Goal: Information Seeking & Learning: Find specific fact

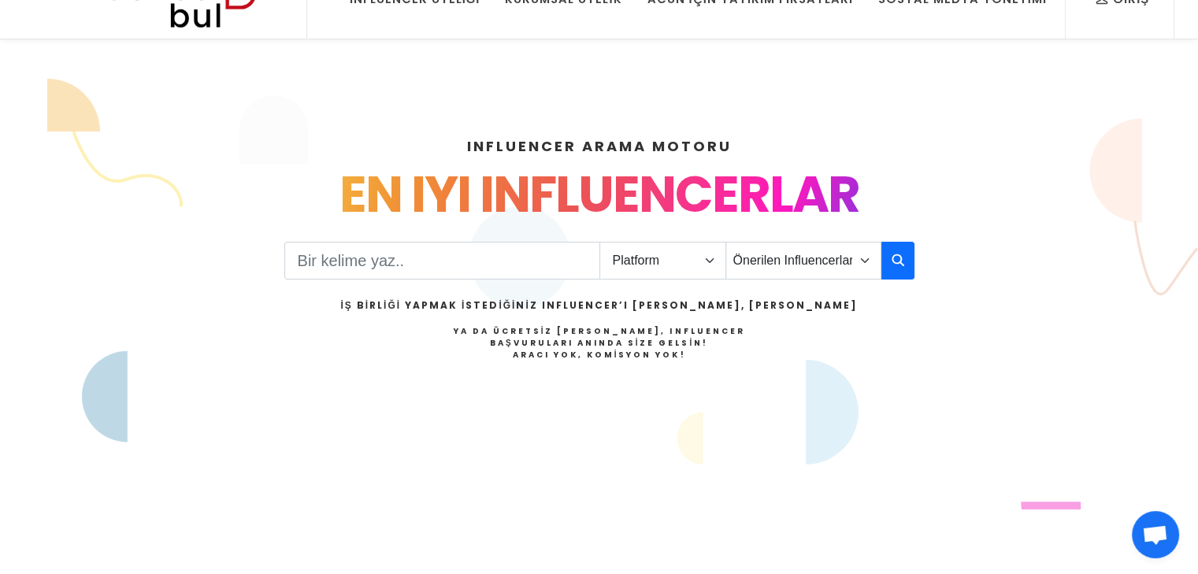
scroll to position [79, 0]
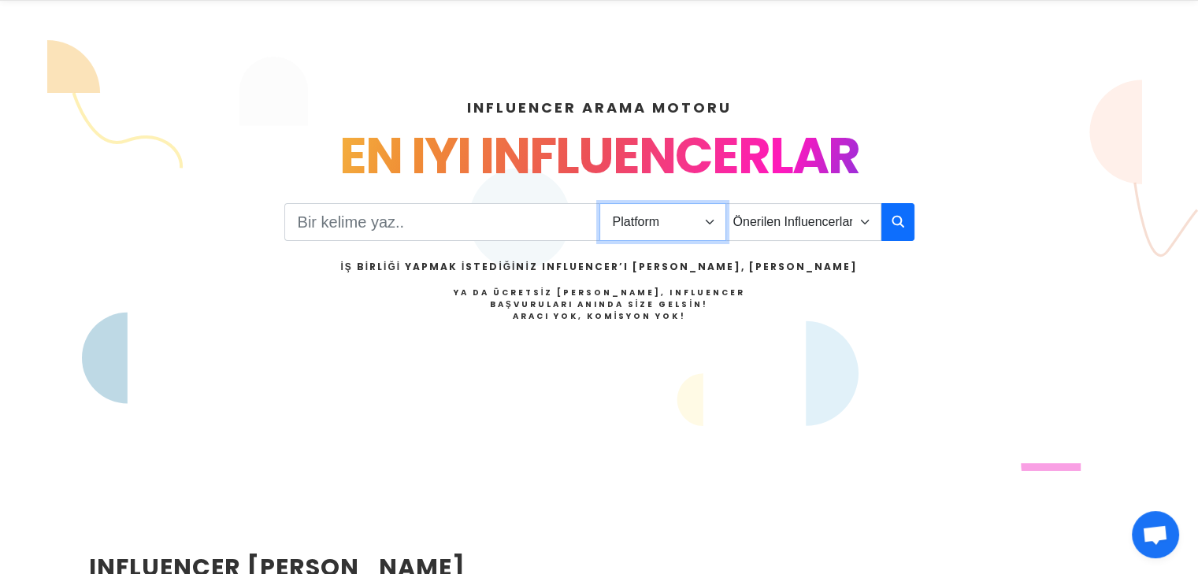
click at [642, 223] on select "Platform Instagram Facebook Youtube Tiktok Twitter Twitch" at bounding box center [663, 222] width 127 height 38
select select "1"
click at [600, 203] on select "Platform Instagram Facebook Youtube Tiktok Twitter Twitch" at bounding box center [663, 222] width 127 height 38
click at [465, 228] on input "Search" at bounding box center [442, 222] width 316 height 38
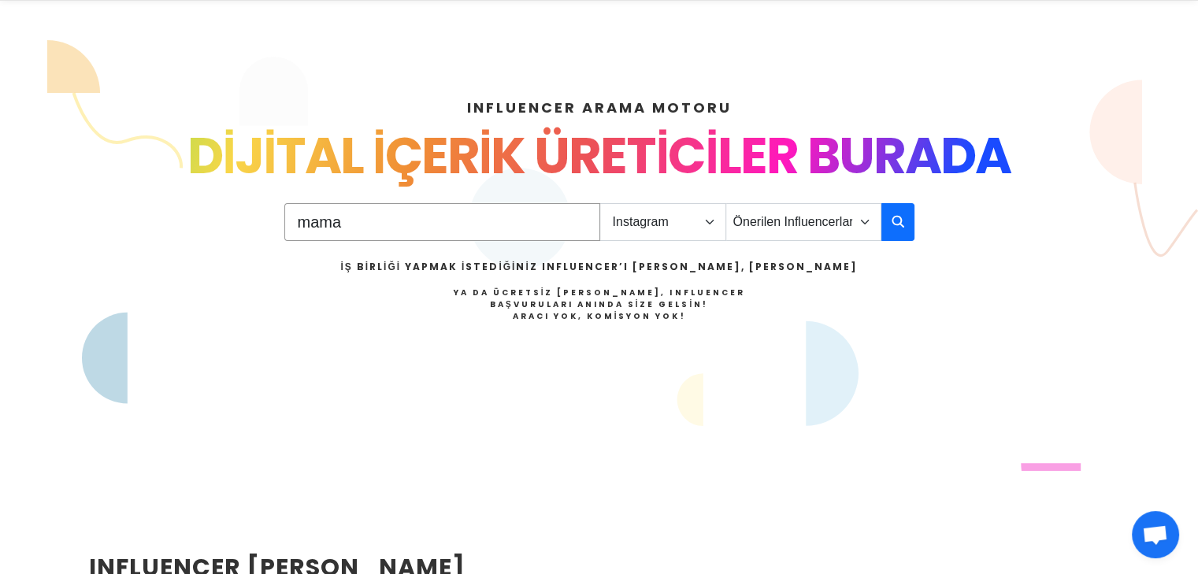
type input "mama"
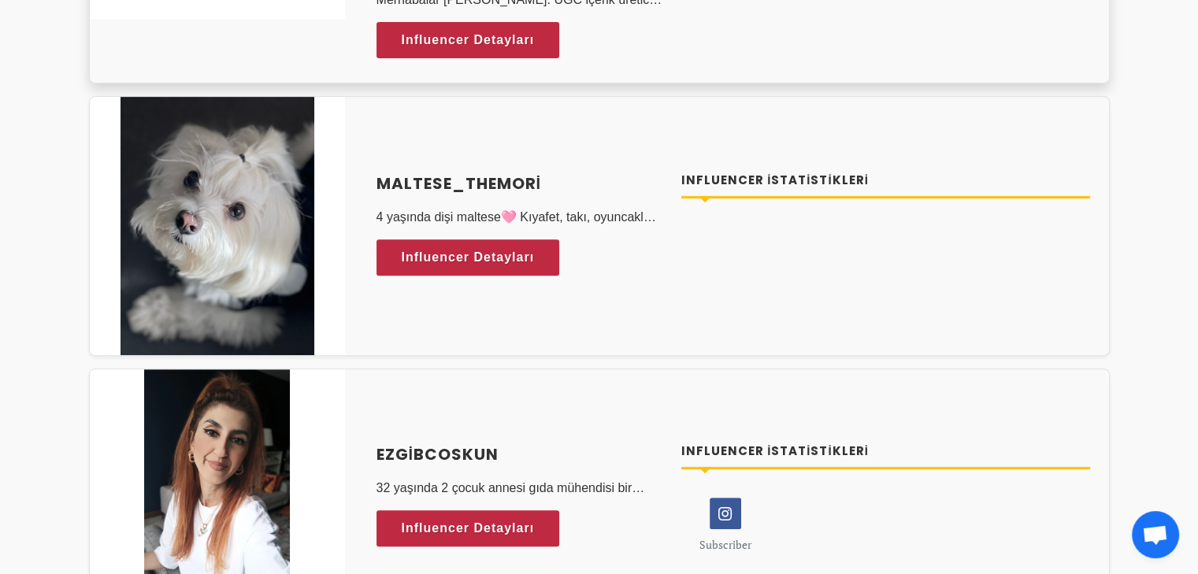
scroll to position [630, 0]
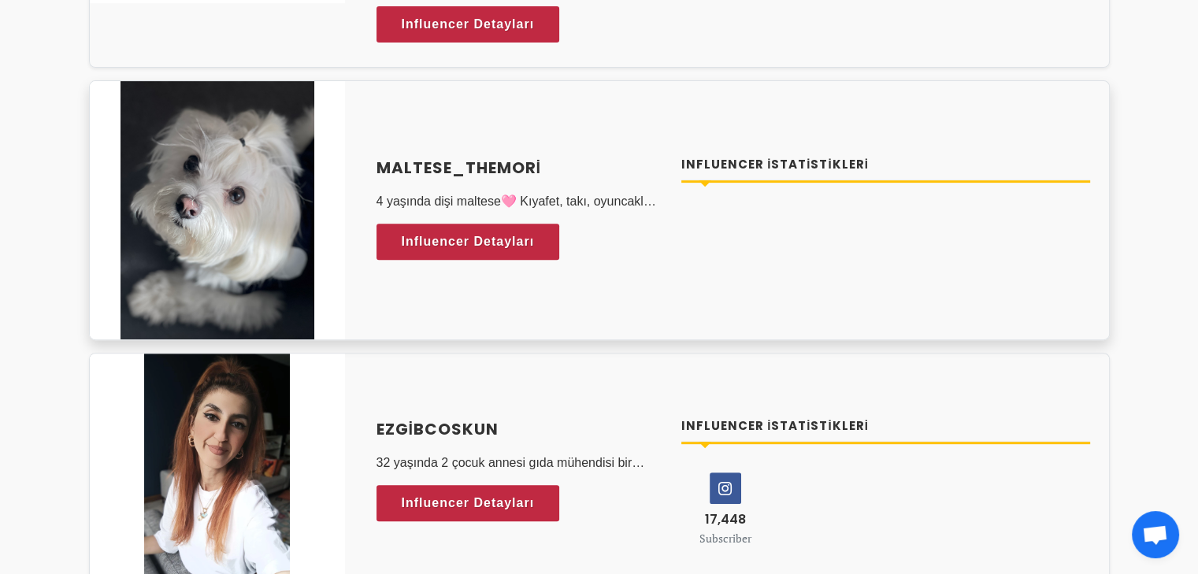
click at [475, 264] on div "maltese_themori 4 yaşında dişi maltese🩷 Kıyafet, takı, oyuncaklar ve mamalar il…" at bounding box center [734, 210] width 752 height 147
click at [484, 240] on span "Influencer Detayları" at bounding box center [453, 242] width 133 height 24
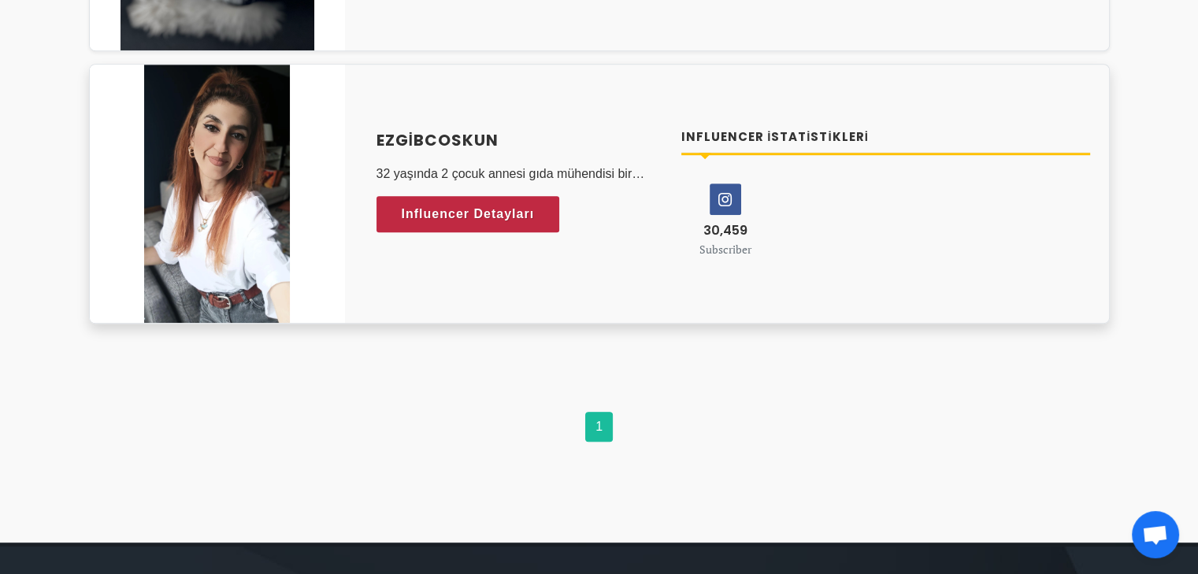
scroll to position [1024, 0]
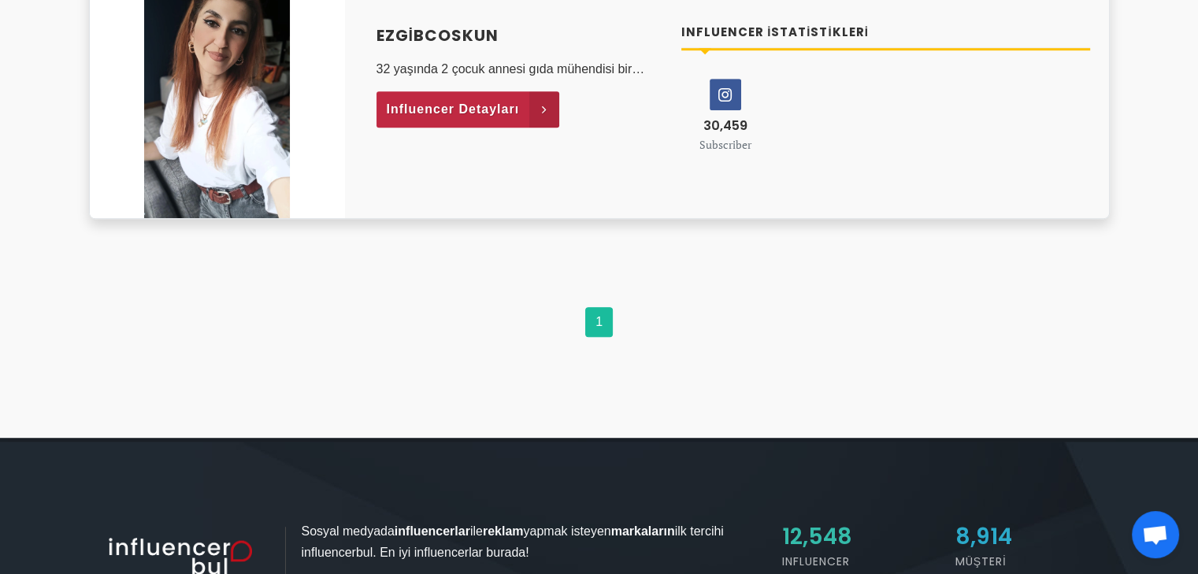
click at [473, 113] on span "Influencer Detayları" at bounding box center [453, 110] width 133 height 24
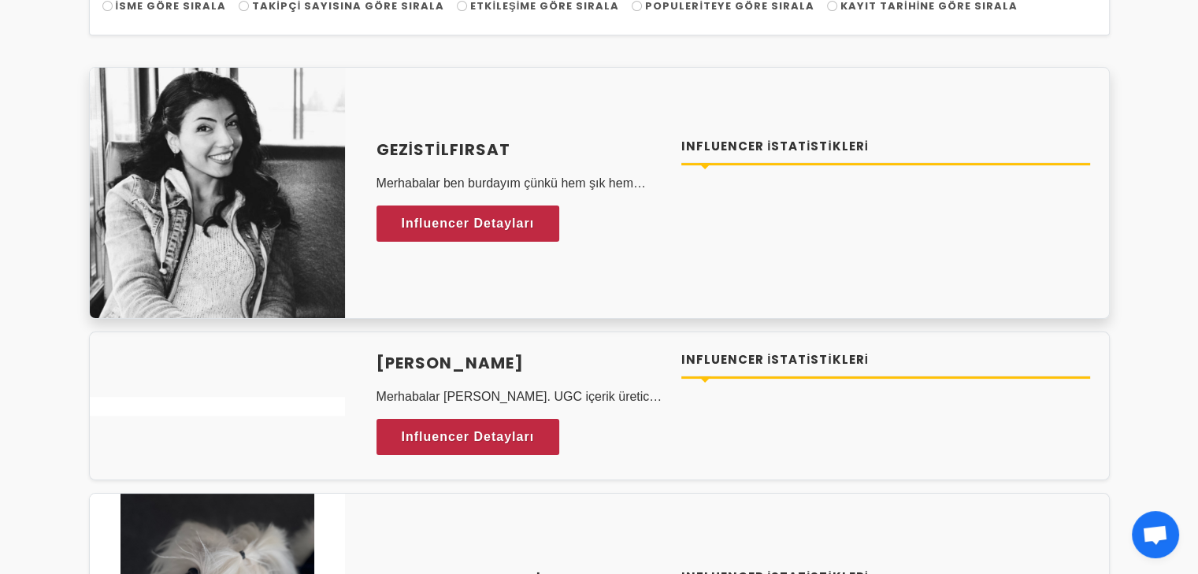
scroll to position [236, 0]
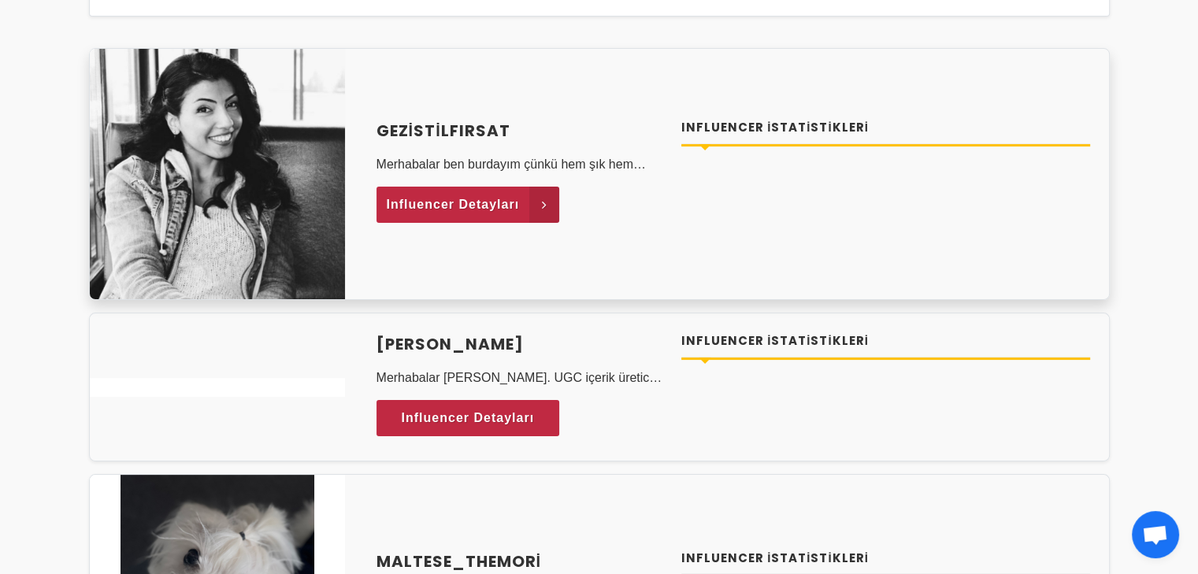
click at [477, 199] on span "Influencer Detayları" at bounding box center [453, 205] width 133 height 24
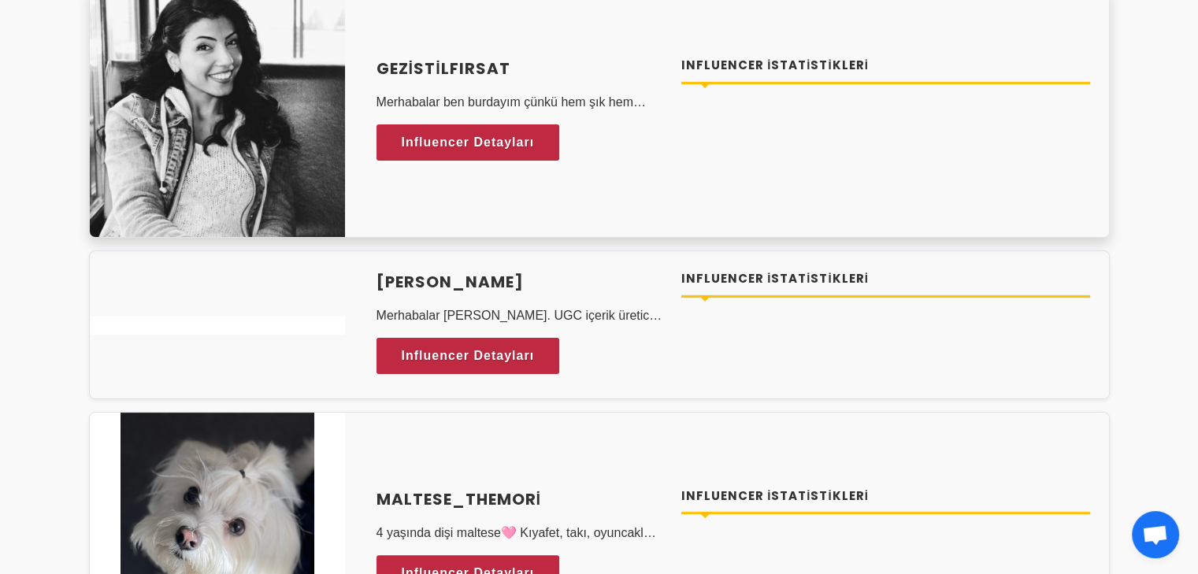
scroll to position [394, 0]
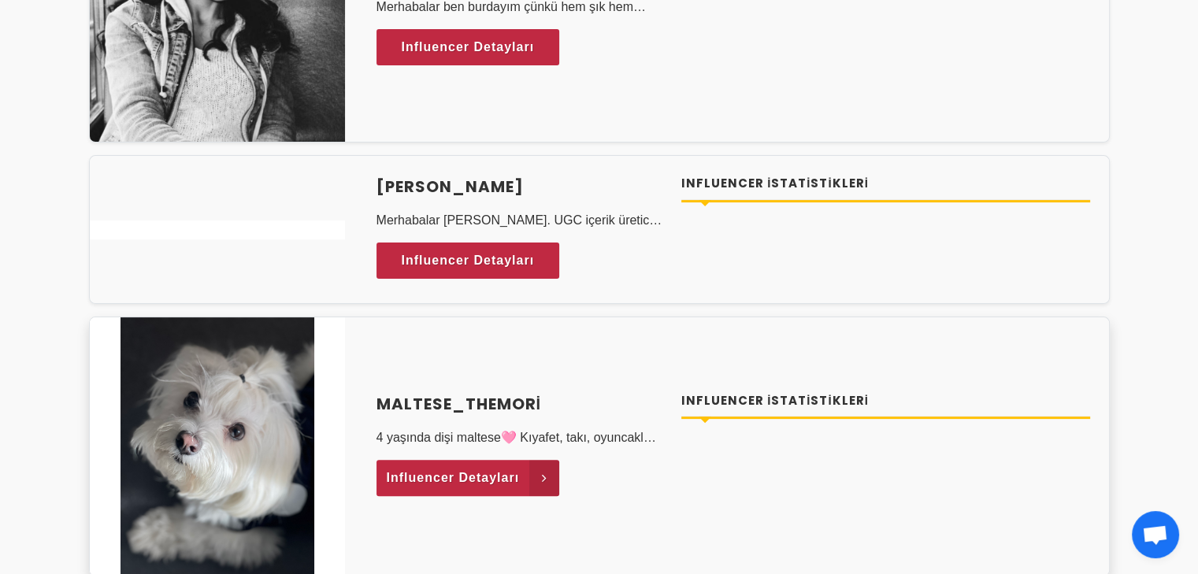
click at [433, 479] on span "Influencer Detayları" at bounding box center [453, 478] width 133 height 24
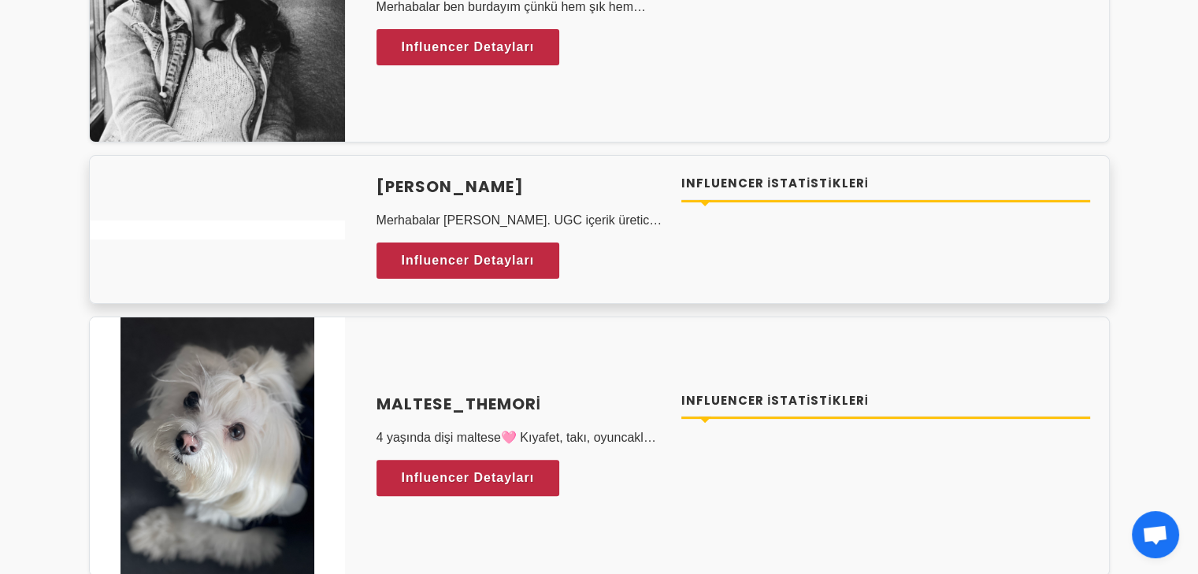
scroll to position [0, 0]
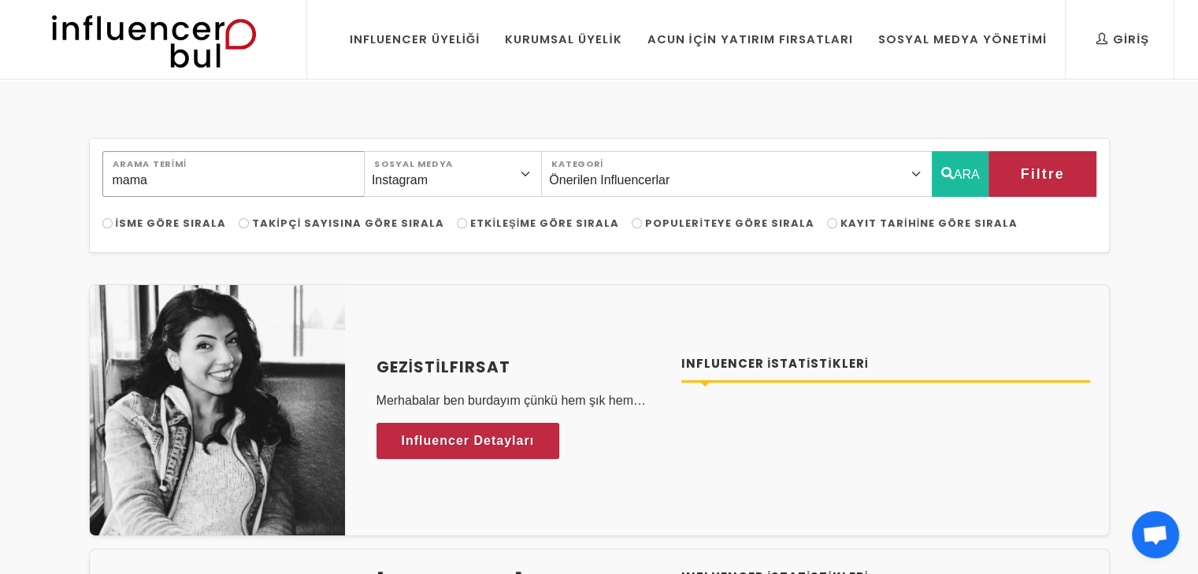
click at [290, 182] on input "mama" at bounding box center [233, 174] width 262 height 46
type input "köpek"
click at [945, 159] on button "ARA" at bounding box center [961, 174] width 58 height 46
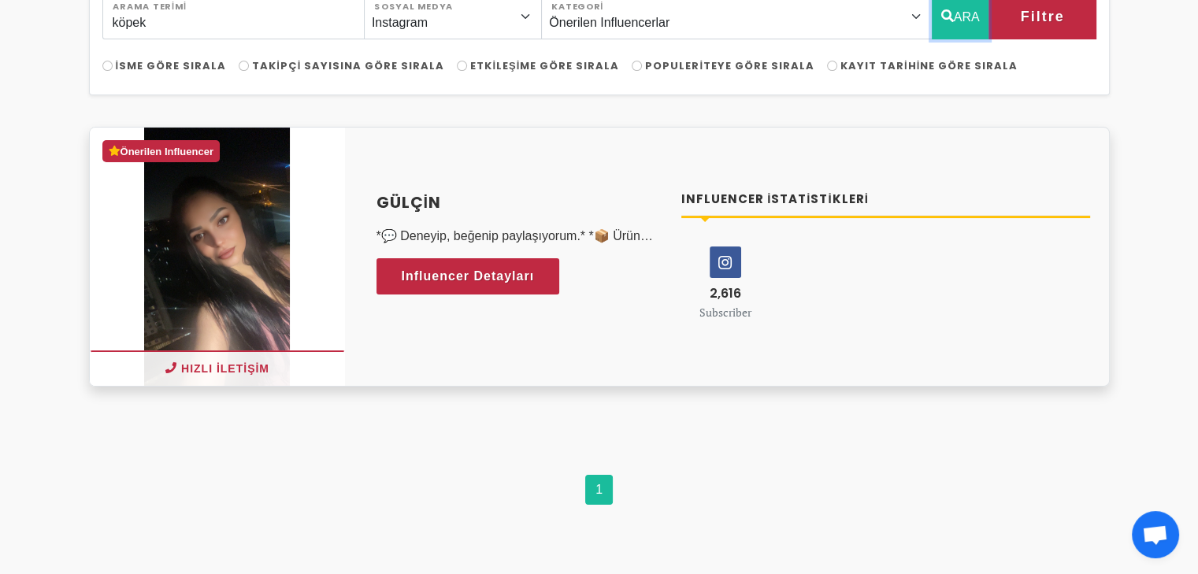
scroll to position [236, 0]
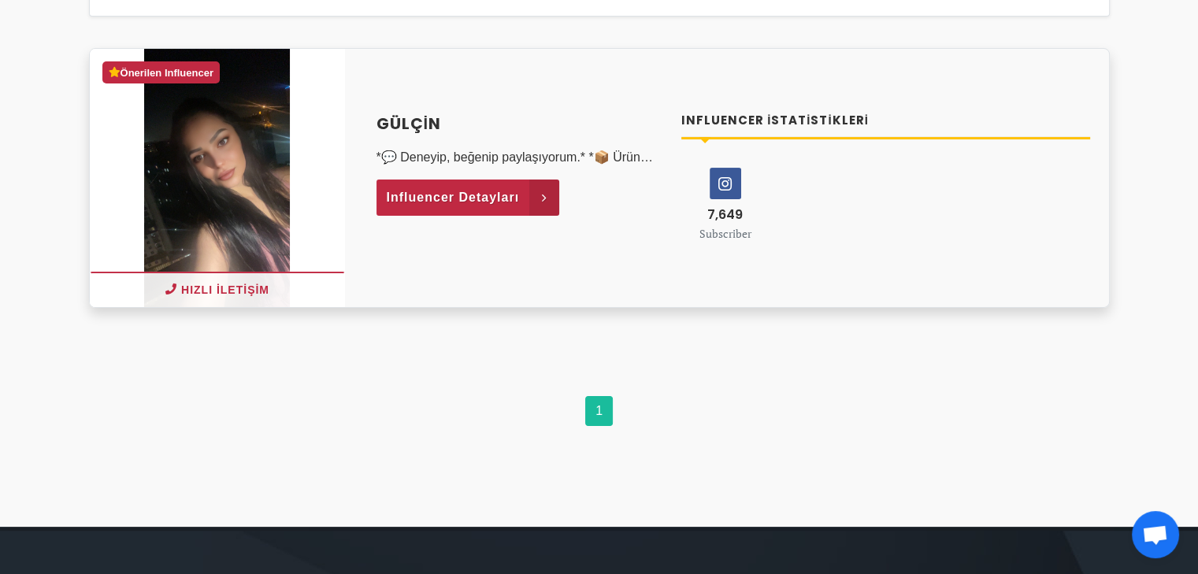
click at [496, 201] on span "Influencer Detayları" at bounding box center [453, 198] width 133 height 24
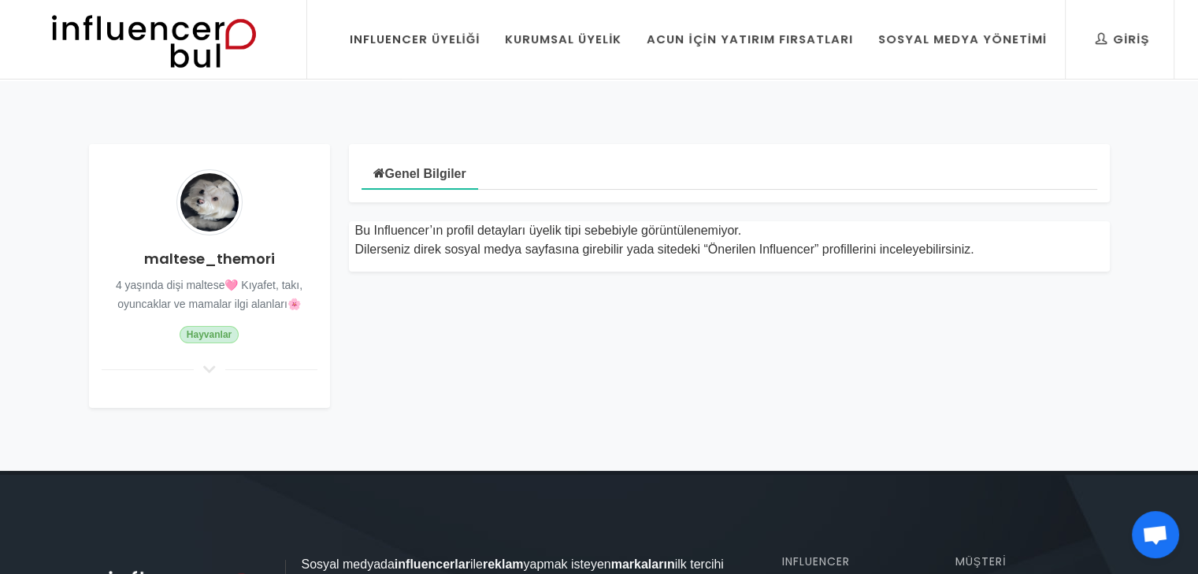
click at [211, 359] on div "maltese_themori 4 yaşında dişi maltese🩷 Kıyafet, takı, oyuncaklar ve mamalar il…" at bounding box center [209, 276] width 241 height 264
click at [210, 369] on icon at bounding box center [209, 369] width 19 height 14
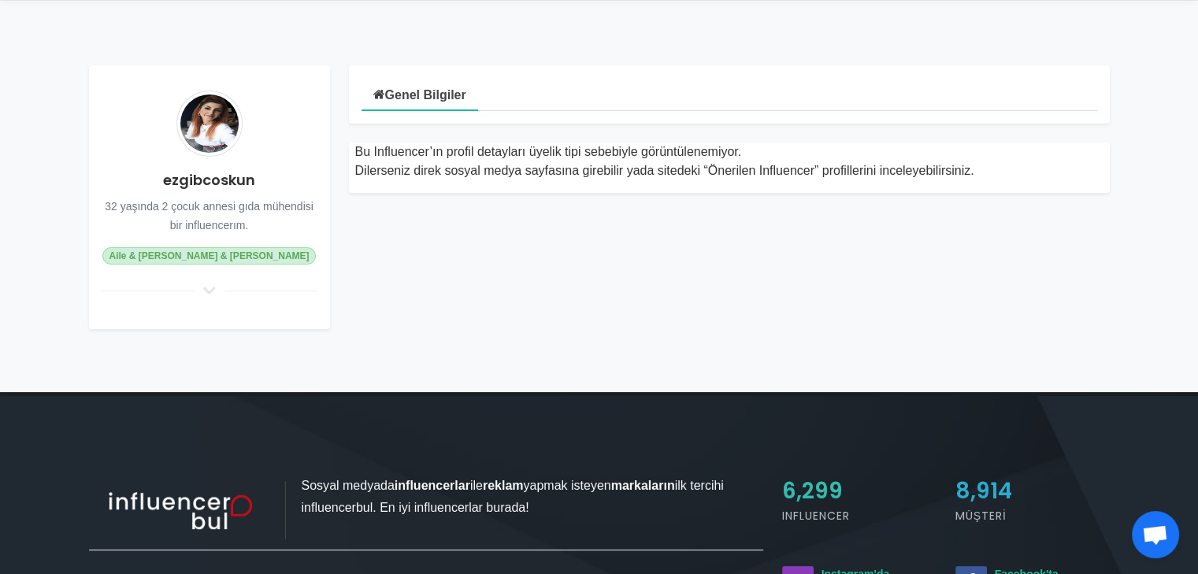
scroll to position [158, 0]
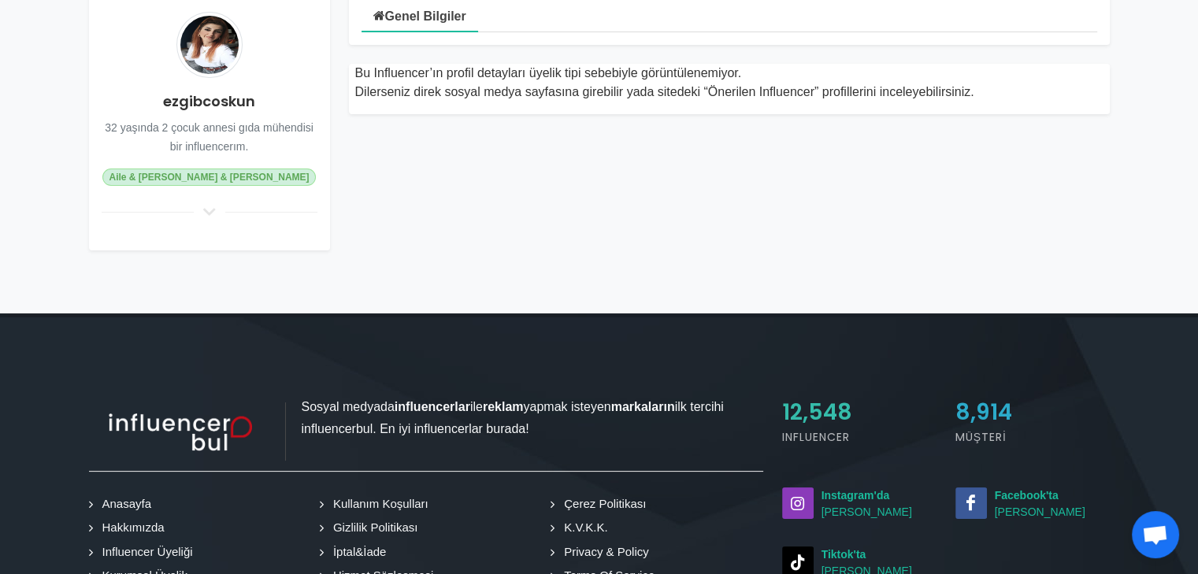
click at [534, 62] on div "Bu Influencer’ın profil detayları üyelik tipi sebebiyle görüntülenemiyor. Diler…" at bounding box center [730, 79] width 780 height 69
click at [213, 202] on div "ezgibcoskun 32 yaşında 2 çocuk annesi gıda mühendisi bir influencerım. Aile & Ç…" at bounding box center [209, 119] width 241 height 264
click at [210, 210] on icon at bounding box center [209, 212] width 19 height 14
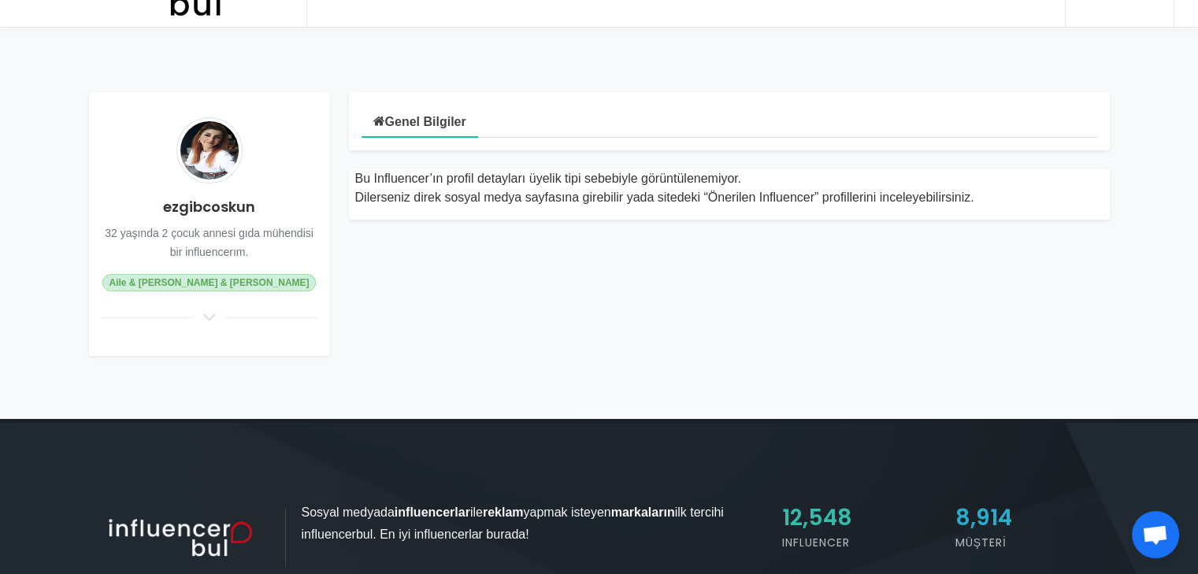
scroll to position [0, 0]
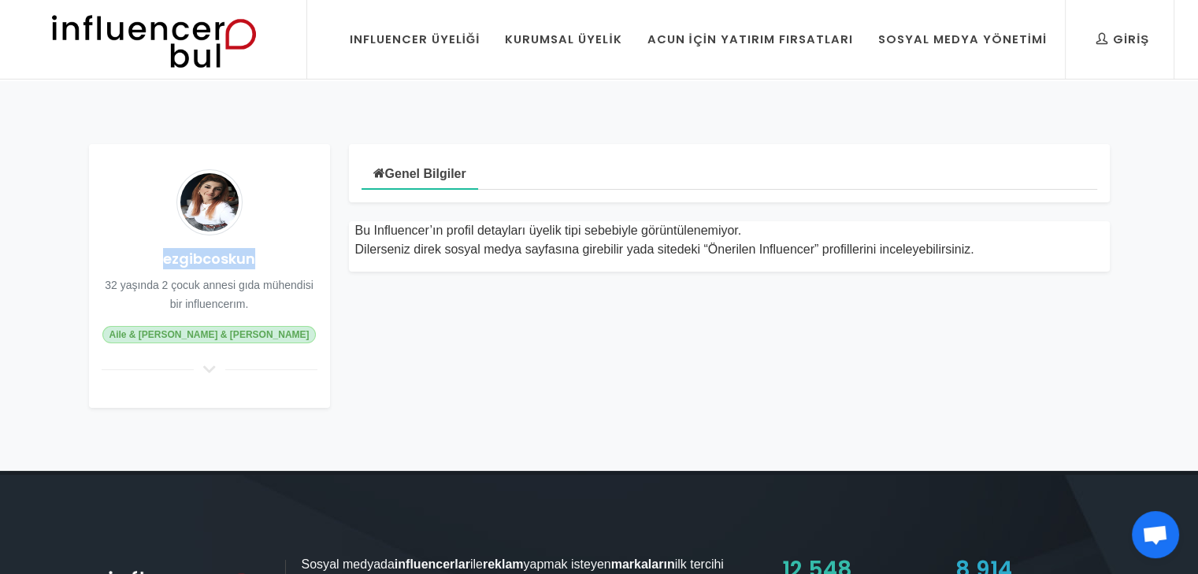
drag, startPoint x: 252, startPoint y: 261, endPoint x: 142, endPoint y: 267, distance: 110.5
click at [142, 267] on h4 "ezgibcoskun" at bounding box center [210, 258] width 216 height 21
copy h4 "ezgibcoskun"
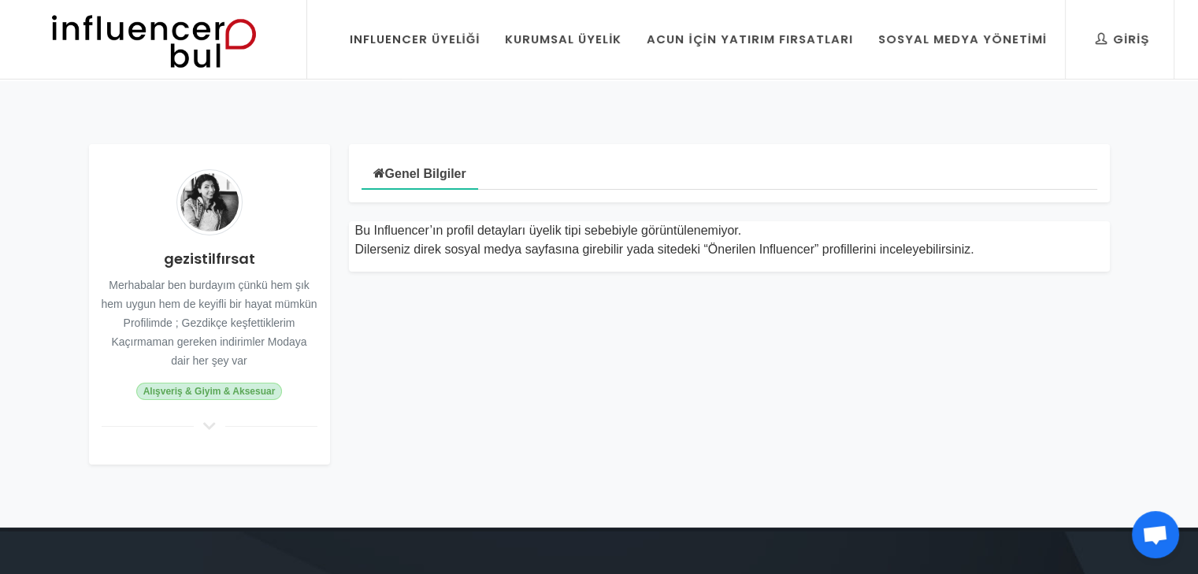
drag, startPoint x: 596, startPoint y: 209, endPoint x: 610, endPoint y: 203, distance: 14.5
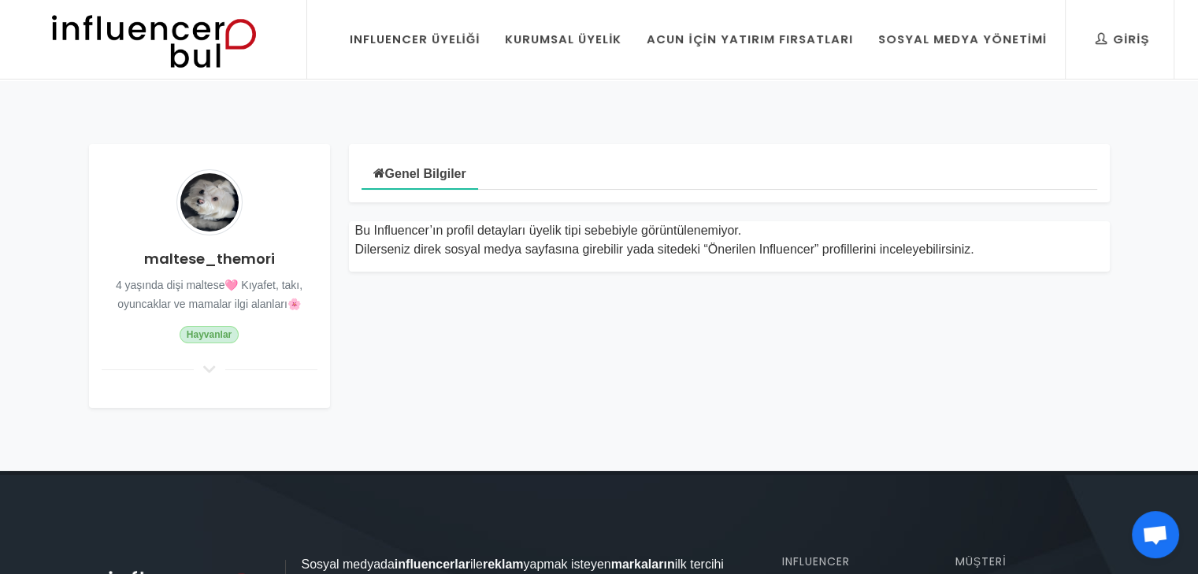
click at [183, 258] on h4 "maltese_themori" at bounding box center [210, 258] width 216 height 21
copy div "maltese_themori"
drag, startPoint x: 619, startPoint y: 98, endPoint x: 600, endPoint y: 110, distance: 22.3
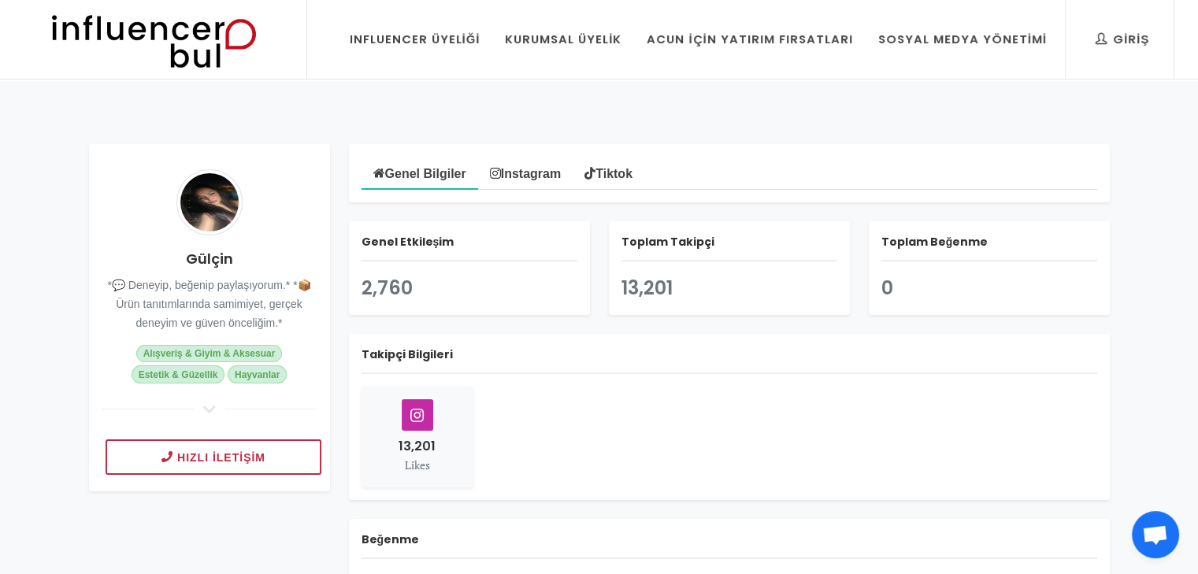
scroll to position [79, 0]
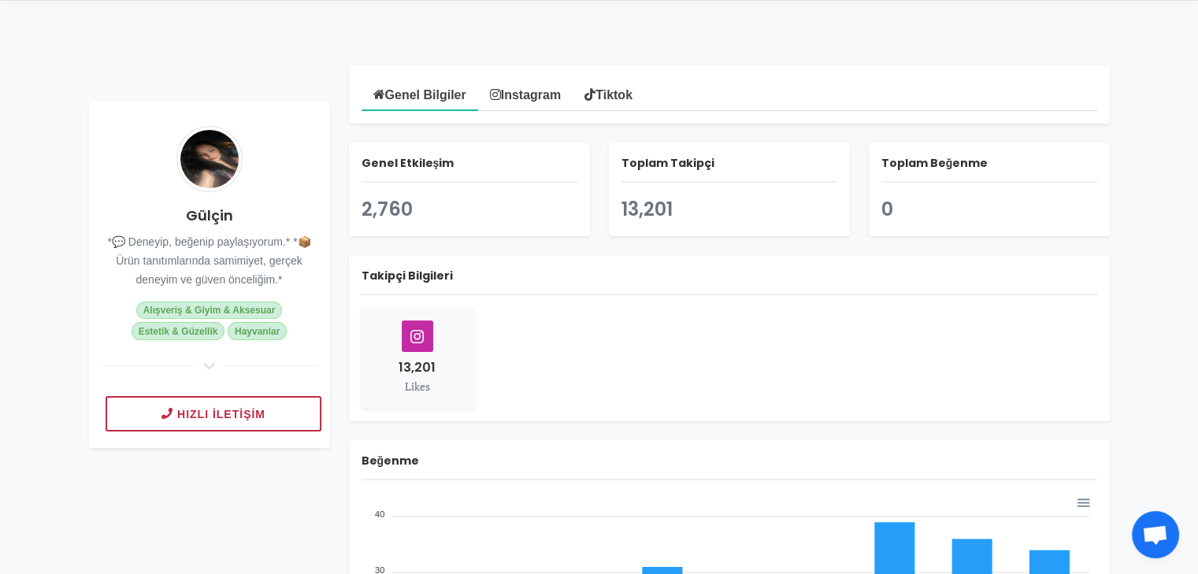
drag, startPoint x: 537, startPoint y: 113, endPoint x: 537, endPoint y: 103, distance: 9.5
click at [537, 113] on div "Genel Bilgiler Instagram Tiktok" at bounding box center [729, 94] width 761 height 58
click at [536, 95] on link "Instagram" at bounding box center [525, 94] width 95 height 32
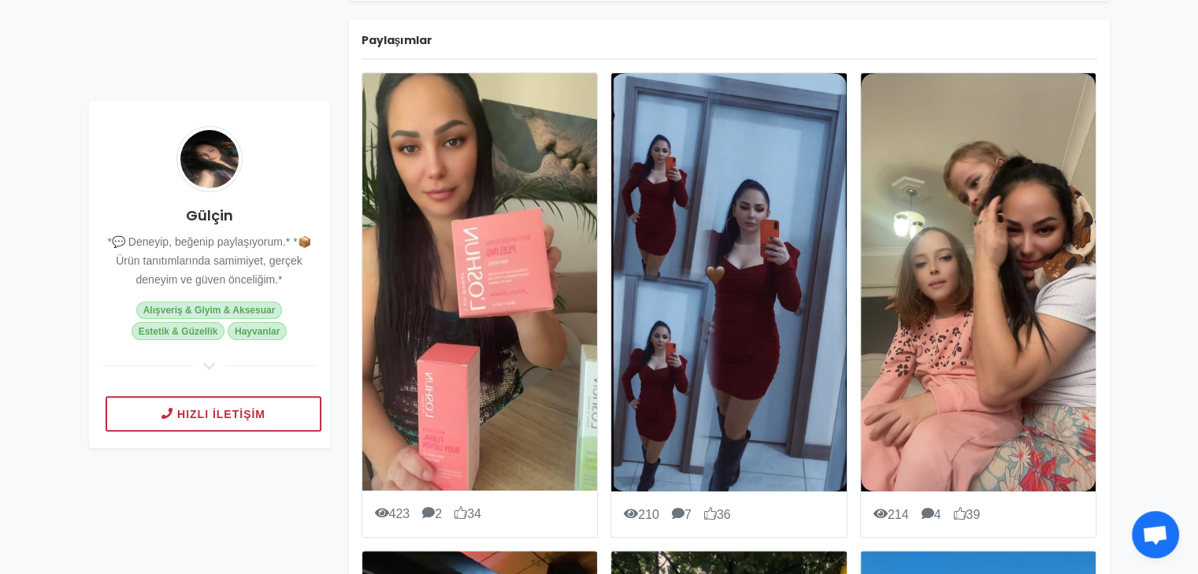
scroll to position [0, 0]
